Goal: Information Seeking & Learning: Learn about a topic

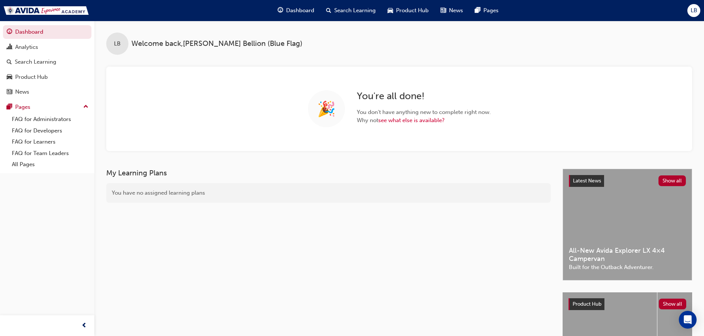
click at [346, 11] on span "Search Learning" at bounding box center [354, 10] width 41 height 9
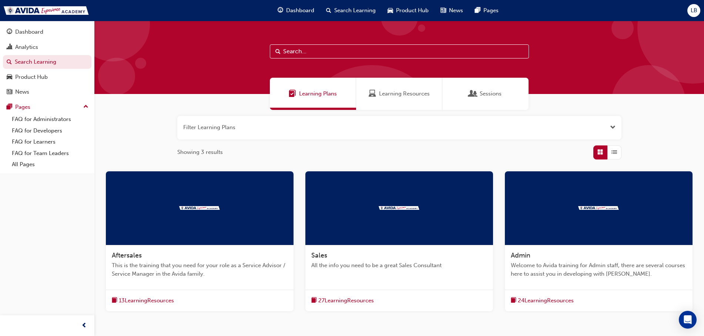
click at [359, 43] on div at bounding box center [399, 57] width 610 height 73
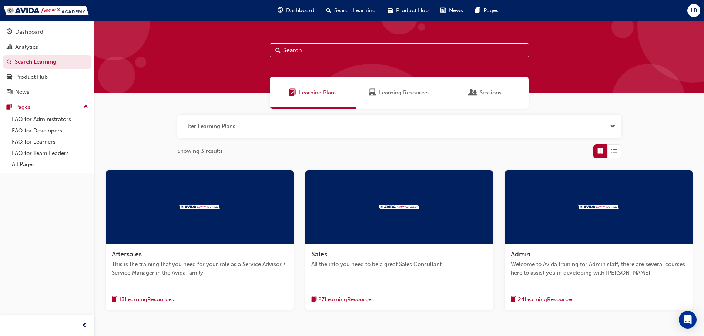
click at [347, 52] on input "text" at bounding box center [399, 50] width 259 height 14
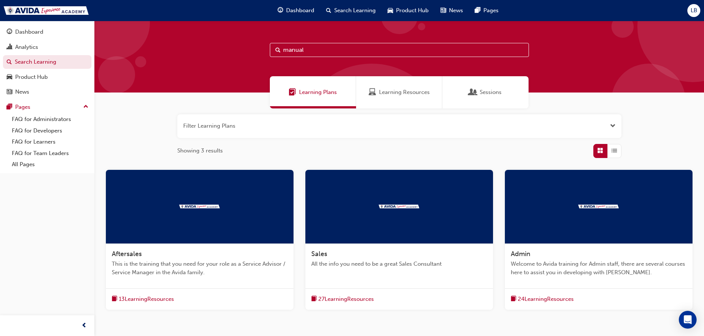
type input "manual"
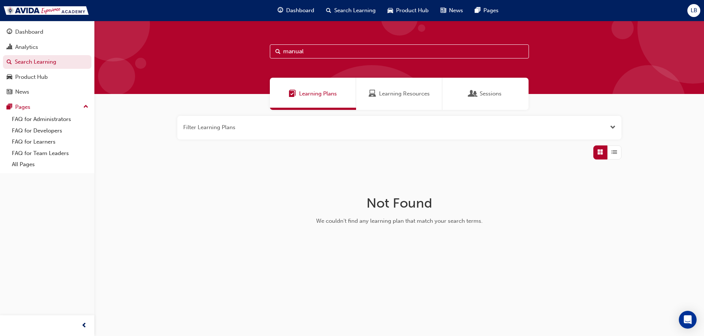
click at [411, 94] on span "Learning Resources" at bounding box center [404, 94] width 51 height 9
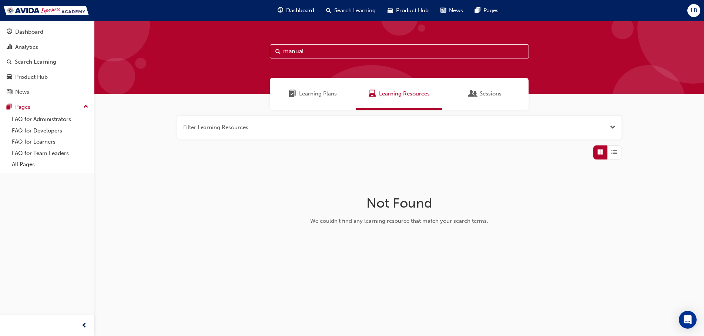
click at [358, 13] on span "Search Learning" at bounding box center [354, 10] width 41 height 9
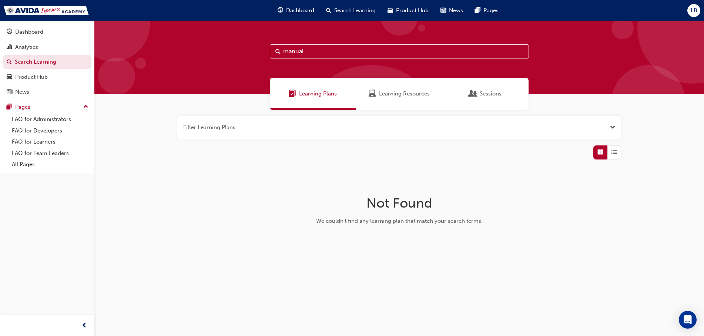
click at [384, 98] on div "Learning Resources" at bounding box center [399, 94] width 86 height 32
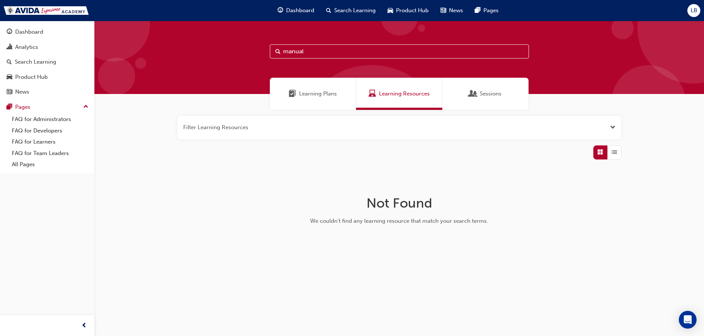
click at [328, 94] on span "Learning Plans" at bounding box center [318, 94] width 38 height 9
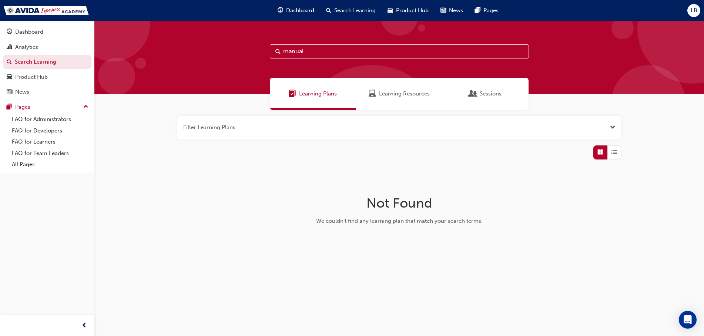
click at [357, 9] on span "Search Learning" at bounding box center [354, 10] width 41 height 9
click at [273, 126] on button "button" at bounding box center [399, 128] width 444 height 24
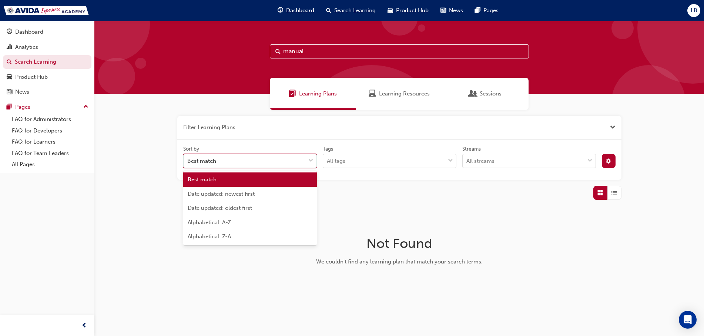
click at [308, 161] on span "down-icon" at bounding box center [310, 161] width 5 height 10
click at [188, 161] on input "Sort by option Best match focused, 1 of 5. 5 results available. Use Up and Down…" at bounding box center [187, 161] width 1 height 6
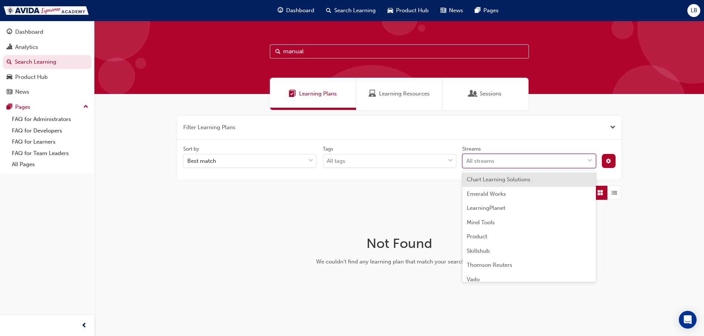
click at [562, 161] on div "All streams" at bounding box center [524, 161] width 122 height 13
click at [467, 161] on input "Streams option Chart Learning Solutions focused, 1 of 8. 8 results available. U…" at bounding box center [467, 161] width 1 height 6
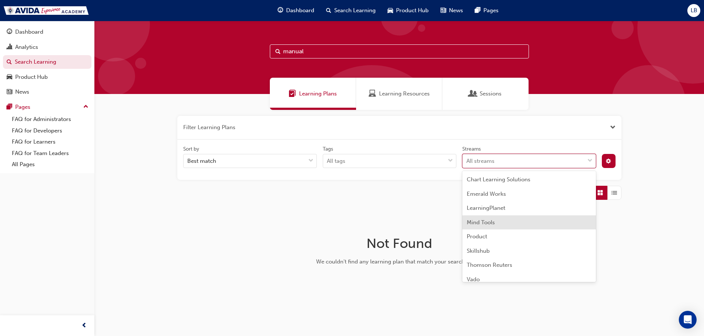
scroll to position [6, 0]
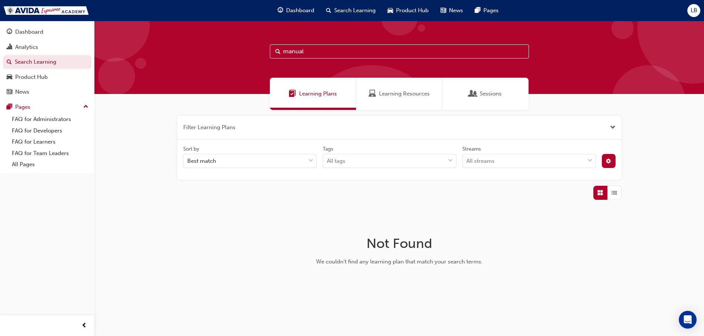
click at [396, 206] on div "Filter Learning Plans Sort by Best match Tags All tags Streams All streams Not …" at bounding box center [399, 206] width 610 height 192
click at [442, 161] on div "All tags" at bounding box center [384, 161] width 122 height 13
click at [328, 161] on input "Tags All tags" at bounding box center [327, 161] width 1 height 6
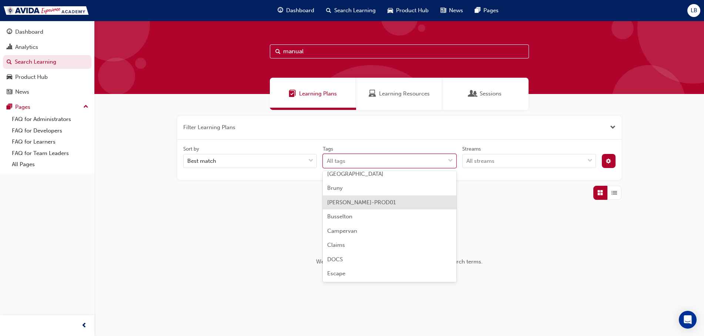
scroll to position [21, 0]
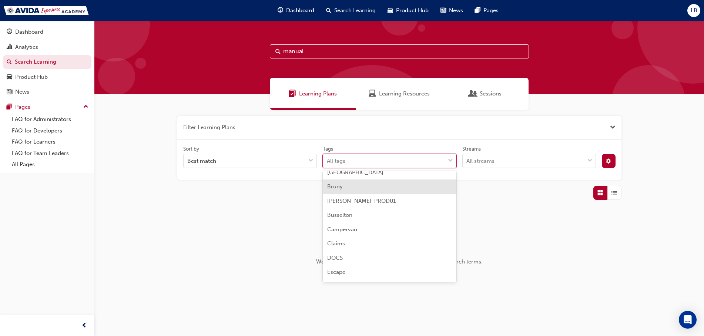
click at [362, 190] on div "Bruny" at bounding box center [390, 187] width 134 height 14
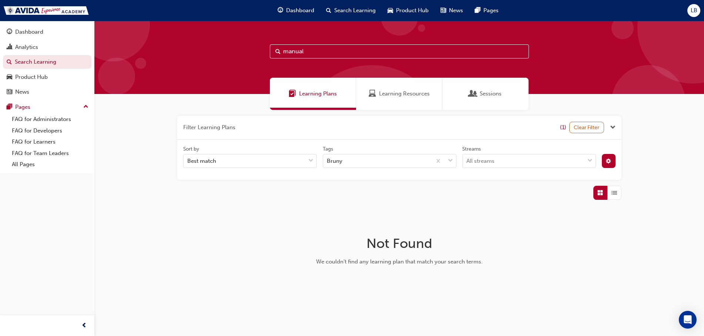
click at [409, 96] on span "Learning Resources" at bounding box center [404, 94] width 51 height 9
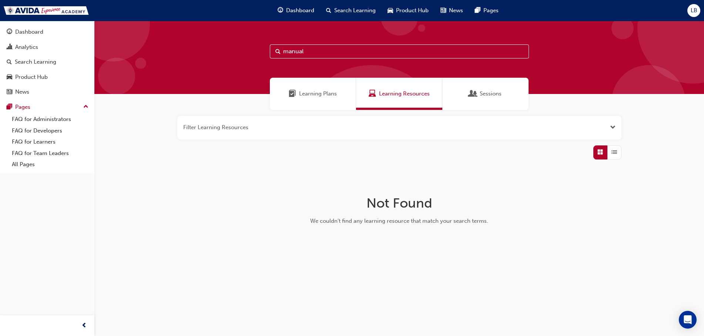
click at [341, 129] on button "button" at bounding box center [399, 128] width 444 height 24
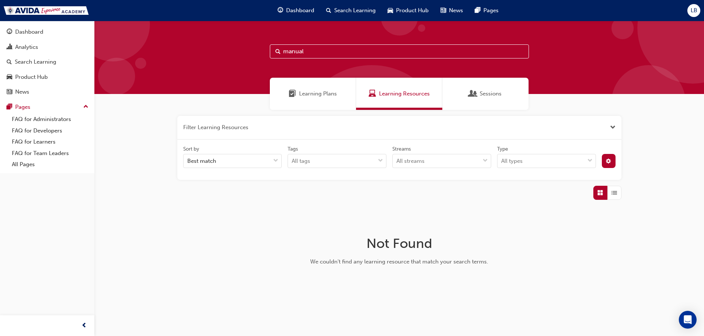
click at [249, 126] on button "button" at bounding box center [399, 128] width 444 height 24
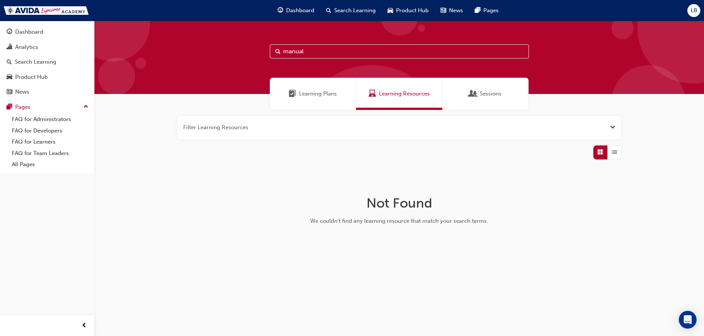
click at [251, 126] on button "button" at bounding box center [399, 128] width 444 height 24
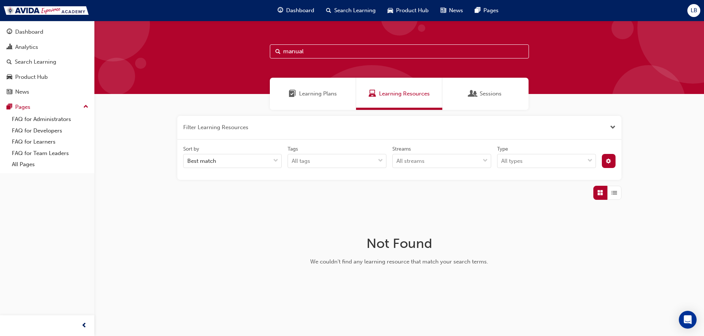
click at [293, 125] on button "button" at bounding box center [399, 128] width 444 height 24
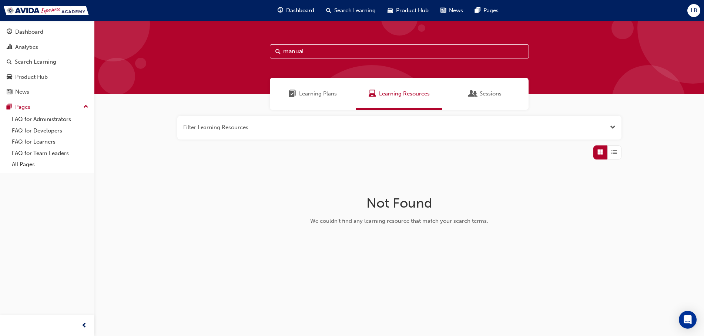
click at [267, 126] on button "button" at bounding box center [399, 128] width 444 height 24
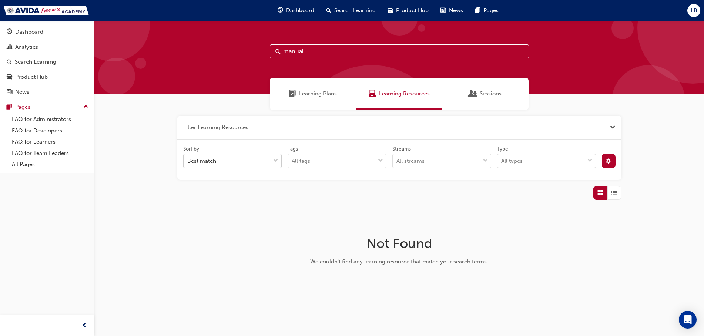
click at [273, 164] on div at bounding box center [275, 160] width 11 height 13
click at [188, 164] on input "Sort by Best match" at bounding box center [187, 161] width 1 height 6
click at [443, 215] on div "Not Found We couldn't find any learning resource that match your search terms." at bounding box center [399, 254] width 241 height 84
click at [334, 50] on input "manual" at bounding box center [399, 51] width 259 height 14
drag, startPoint x: 323, startPoint y: 50, endPoint x: 283, endPoint y: 49, distance: 39.7
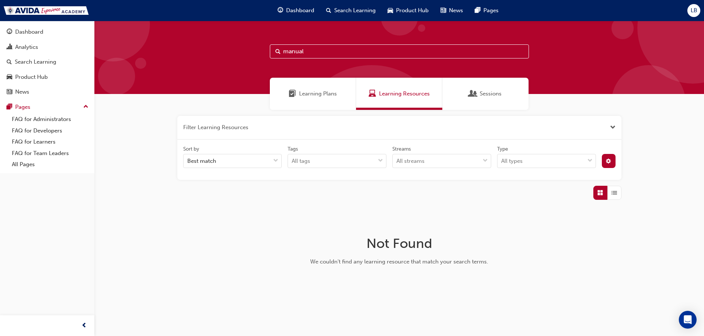
click at [283, 49] on input "manual" at bounding box center [399, 51] width 259 height 14
type input "Bruny"
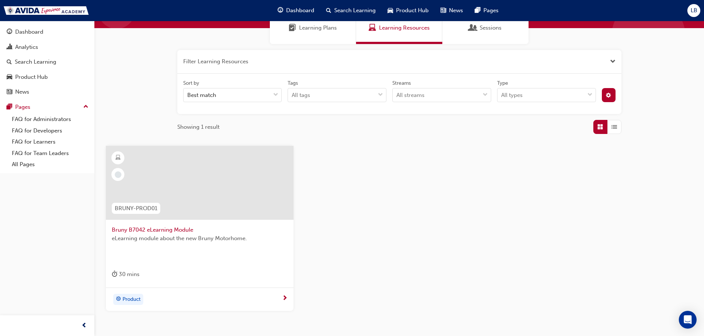
scroll to position [113, 0]
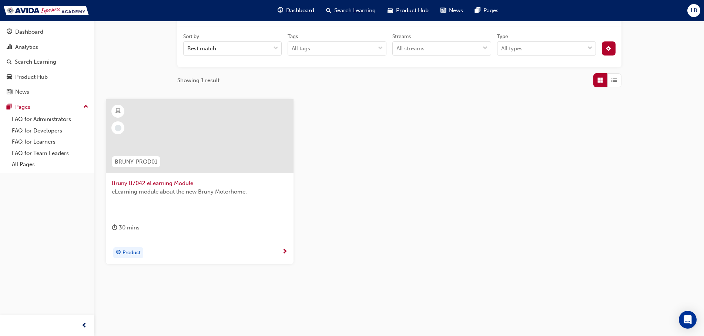
click at [200, 136] on div at bounding box center [200, 136] width 188 height 74
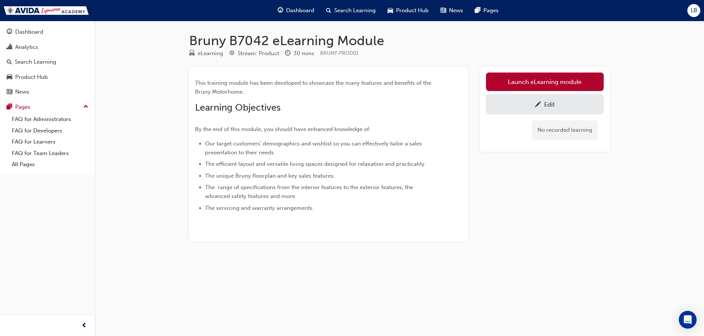
click at [520, 261] on div "Bruny B7042 eLearning Module eLearning Stream: Product 30 mins BRUNY-PROD01 Thi…" at bounding box center [399, 149] width 444 height 233
click at [530, 97] on link "Edit" at bounding box center [545, 104] width 118 height 20
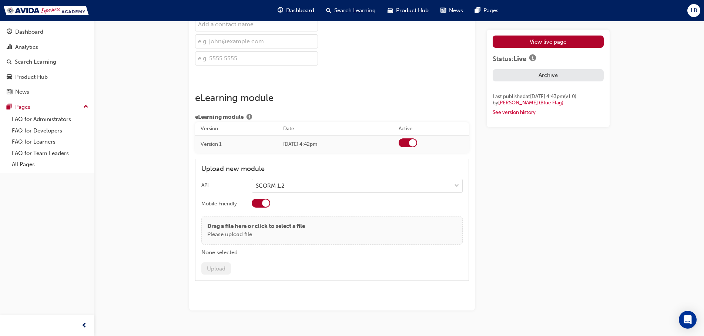
scroll to position [1068, 0]
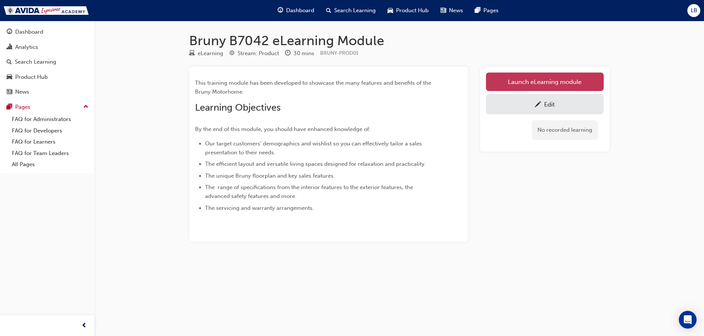
click at [555, 80] on link "Launch eLearning module" at bounding box center [545, 82] width 118 height 19
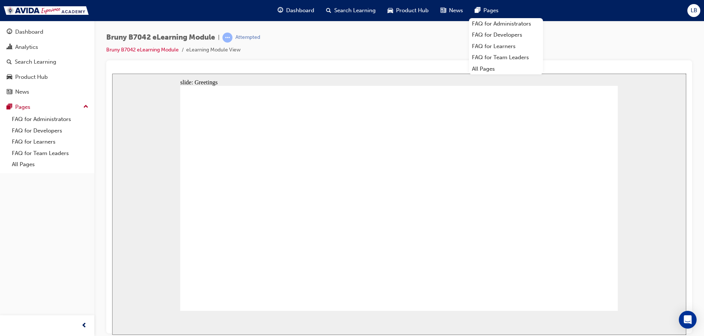
drag, startPoint x: 541, startPoint y: 234, endPoint x: 548, endPoint y: 258, distance: 25.3
click at [344, 9] on span "Search Learning" at bounding box center [354, 10] width 41 height 9
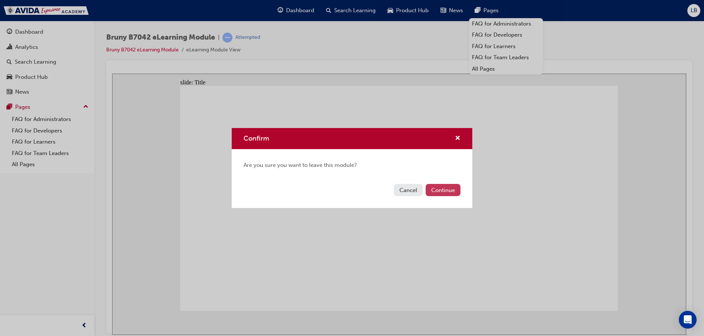
click at [441, 193] on button "Continue" at bounding box center [443, 190] width 35 height 12
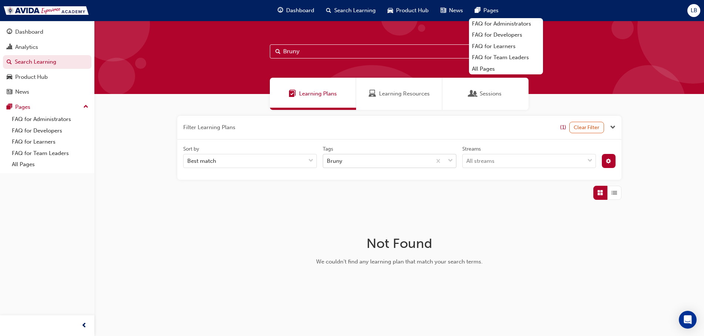
click at [414, 160] on div "Bruny" at bounding box center [377, 161] width 108 height 13
click at [328, 160] on input "Tags Bruny" at bounding box center [327, 161] width 1 height 6
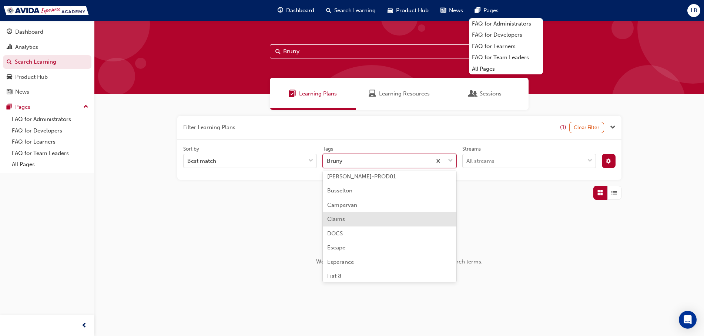
scroll to position [51, 0]
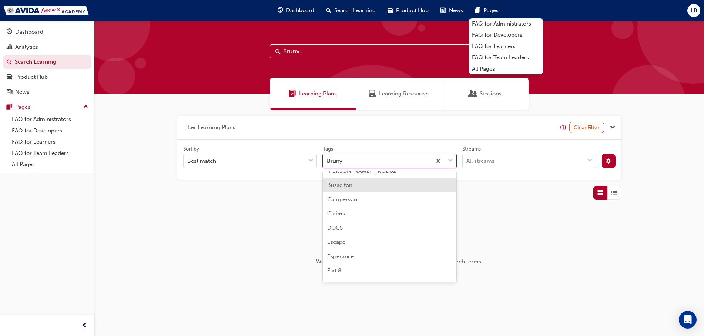
click at [357, 185] on div "Busselton" at bounding box center [390, 185] width 134 height 14
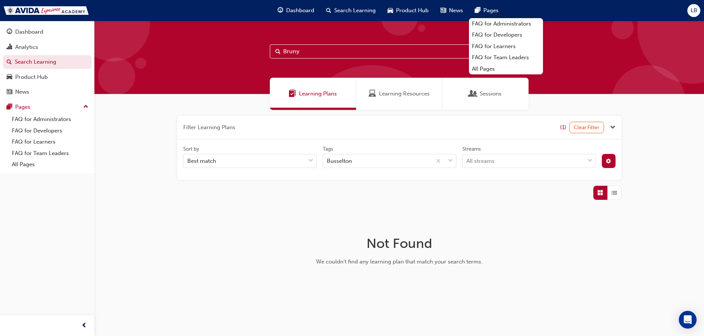
click at [319, 45] on input "Bruny" at bounding box center [399, 51] width 259 height 14
drag, startPoint x: 314, startPoint y: 53, endPoint x: 282, endPoint y: 49, distance: 32.8
click at [282, 49] on input "Bruny" at bounding box center [399, 51] width 259 height 14
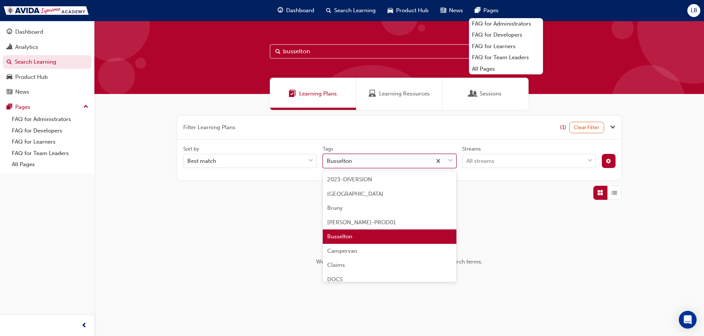
click at [374, 157] on div "Busselton" at bounding box center [377, 161] width 108 height 13
click at [328, 158] on input "Tags option Busselton focused, 5 of 24. 24 results available. Use Up and Down t…" at bounding box center [327, 161] width 1 height 6
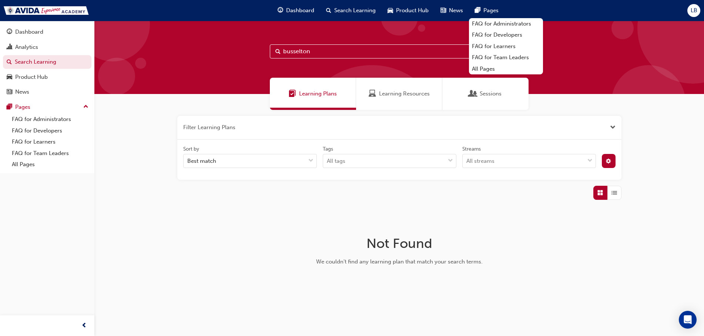
click at [523, 254] on div "Filter Learning Plans Sort by Best match Tags All tags Streams All streams Not …" at bounding box center [399, 206] width 610 height 192
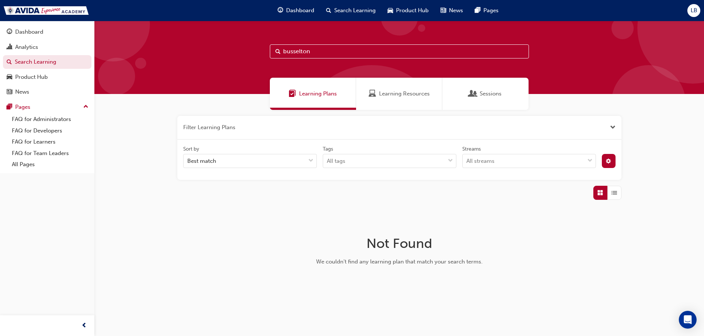
click at [318, 54] on input "busselton" at bounding box center [399, 51] width 259 height 14
drag, startPoint x: 314, startPoint y: 52, endPoint x: 264, endPoint y: 49, distance: 50.1
click at [264, 49] on div "busselton" at bounding box center [399, 57] width 610 height 73
type input "Trek"
click at [543, 251] on div "Filter Learning Plans Sort by Best match Tags All tags Streams All streams Not …" at bounding box center [399, 206] width 610 height 192
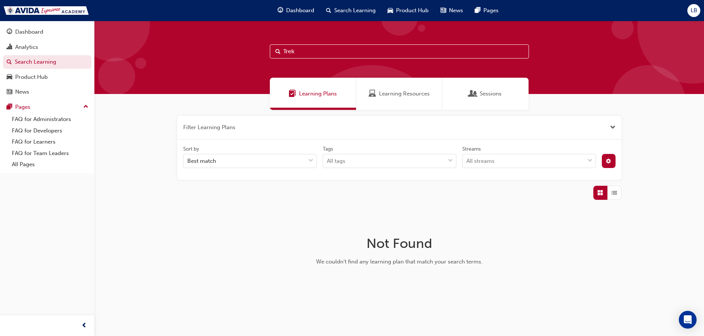
click at [401, 99] on div "Learning Resources" at bounding box center [399, 94] width 86 height 32
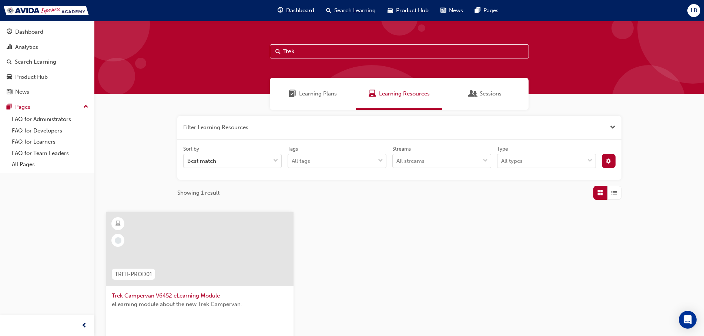
click at [196, 265] on div at bounding box center [200, 249] width 188 height 74
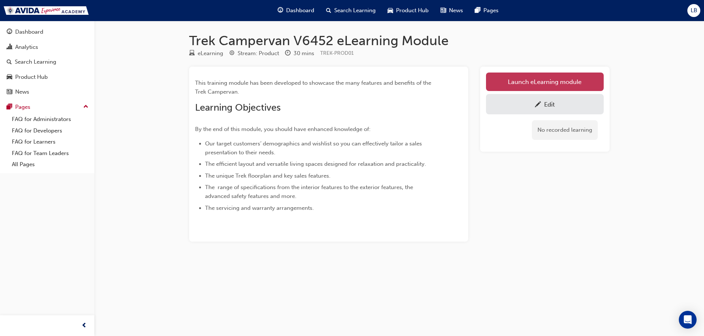
click at [540, 77] on link "Launch eLearning module" at bounding box center [545, 82] width 118 height 19
